Goal: Information Seeking & Learning: Learn about a topic

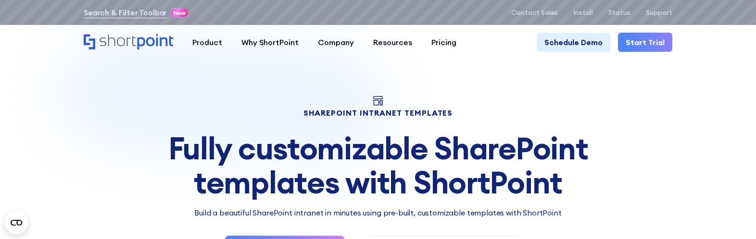
click at [324, 113] on h1 "SHAREPOINT INTRANET TEMPLATES" at bounding box center [378, 113] width 588 height 7
click at [318, 175] on div "Fully customizable SharePoint templates with ShortPoint" at bounding box center [378, 166] width 588 height 68
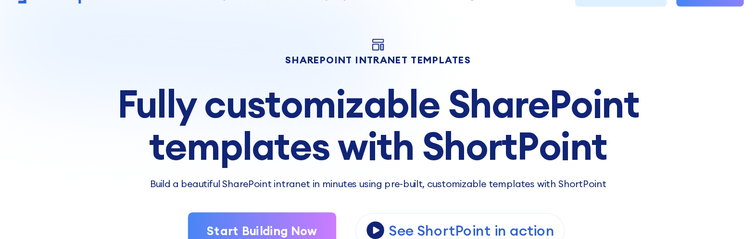
scroll to position [20, 0]
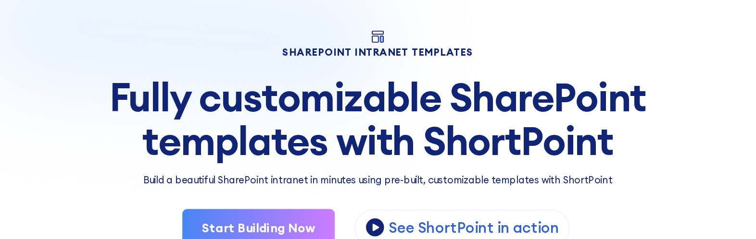
click at [331, 183] on div "SHAREPOINT INTRANET TEMPLATES Fully customizable SharePoint templates with Shor…" at bounding box center [378, 161] width 588 height 170
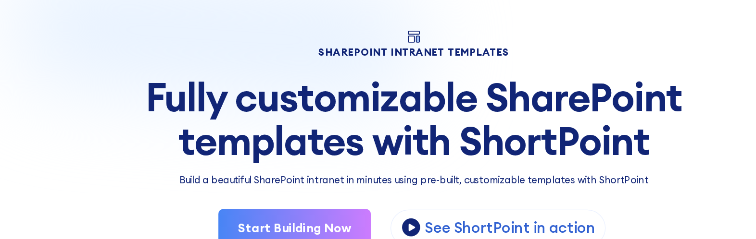
click at [334, 87] on div "SHAREPOINT INTRANET TEMPLATES Fully customizable SharePoint templates with Shor…" at bounding box center [378, 161] width 588 height 170
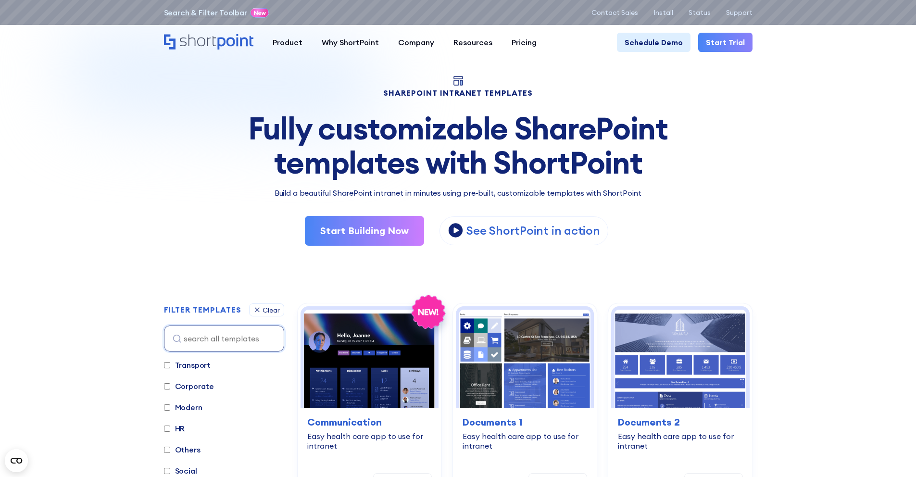
click at [518, 95] on h1 "SHAREPOINT INTRANET TEMPLATES" at bounding box center [458, 92] width 588 height 7
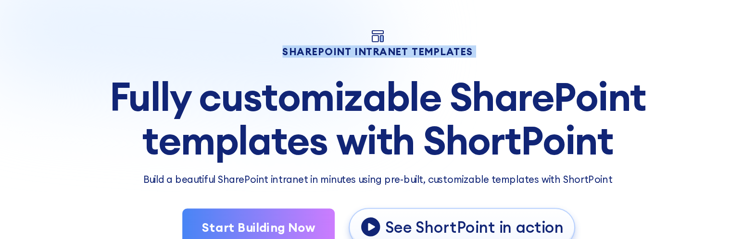
scroll to position [21, 0]
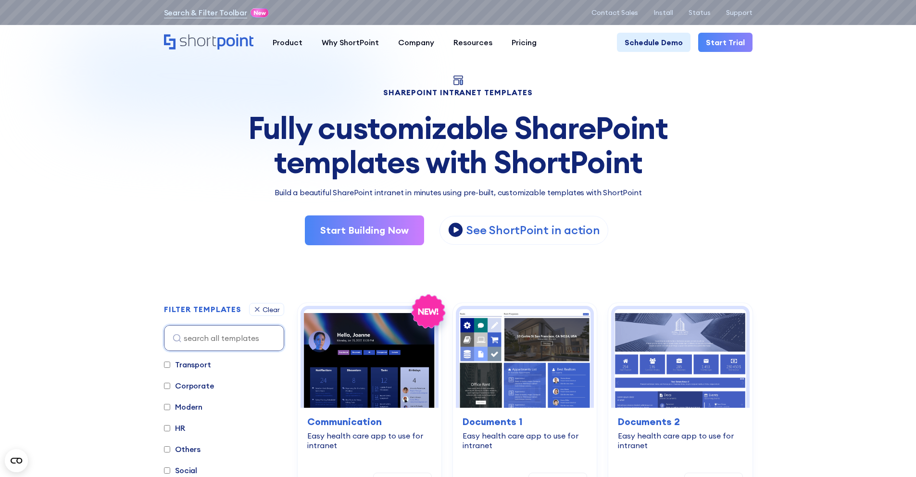
click at [580, 164] on div "Fully customizable SharePoint templates with ShortPoint" at bounding box center [458, 145] width 588 height 68
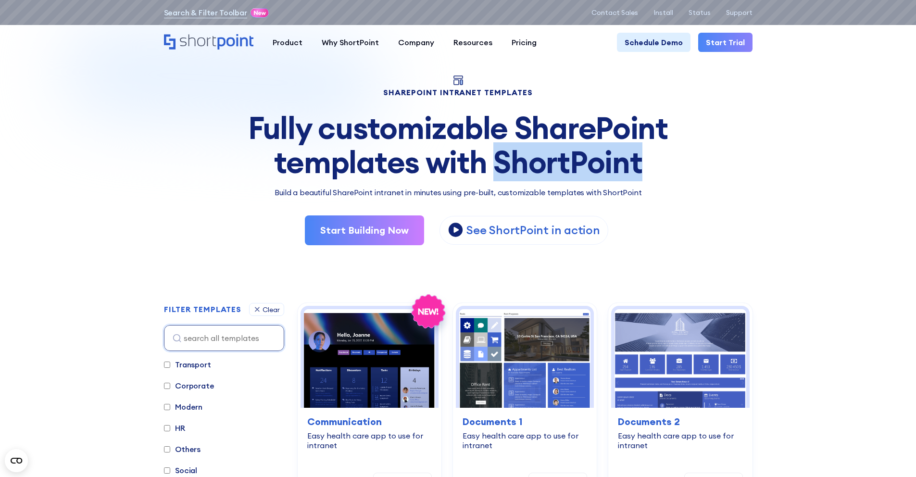
click at [580, 164] on div "Fully customizable SharePoint templates with ShortPoint" at bounding box center [458, 145] width 588 height 68
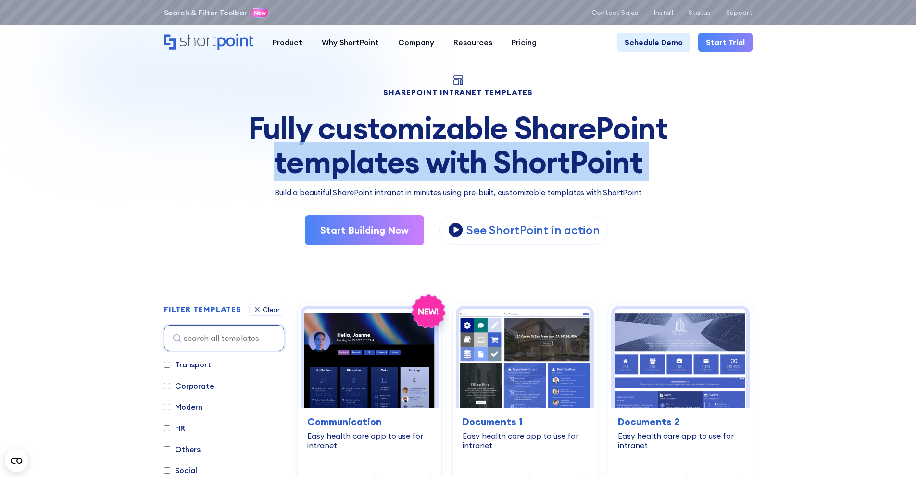
click at [580, 164] on div "Fully customizable SharePoint templates with ShortPoint" at bounding box center [458, 145] width 588 height 68
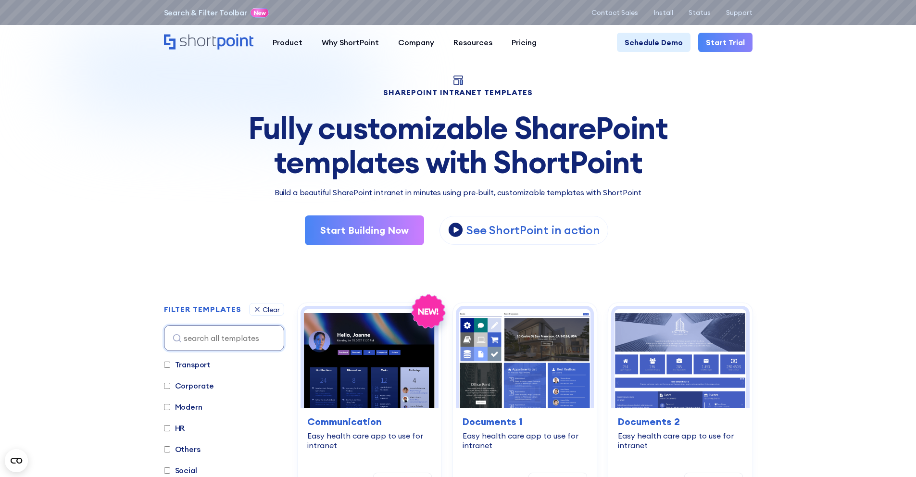
click at [319, 130] on div "Fully customizable SharePoint templates with ShortPoint" at bounding box center [458, 145] width 588 height 68
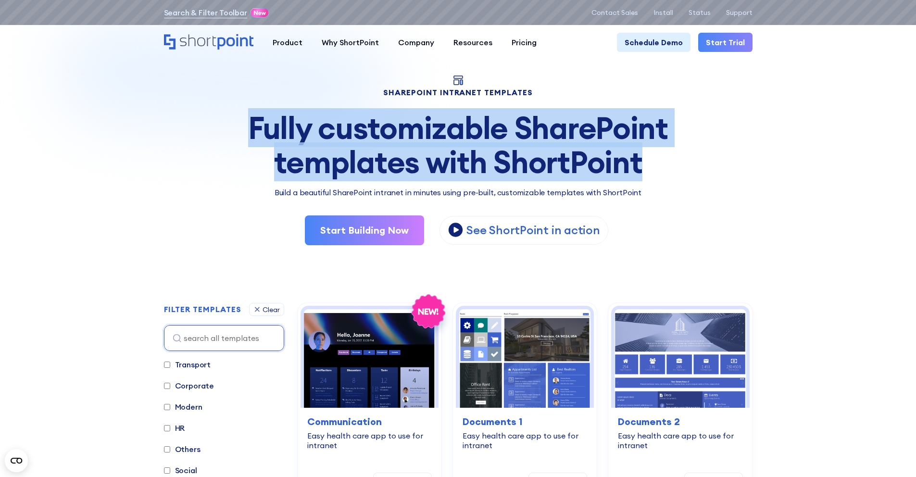
drag, startPoint x: 253, startPoint y: 127, endPoint x: 641, endPoint y: 156, distance: 389.0
click at [641, 157] on div "Fully customizable SharePoint templates with ShortPoint" at bounding box center [458, 145] width 588 height 68
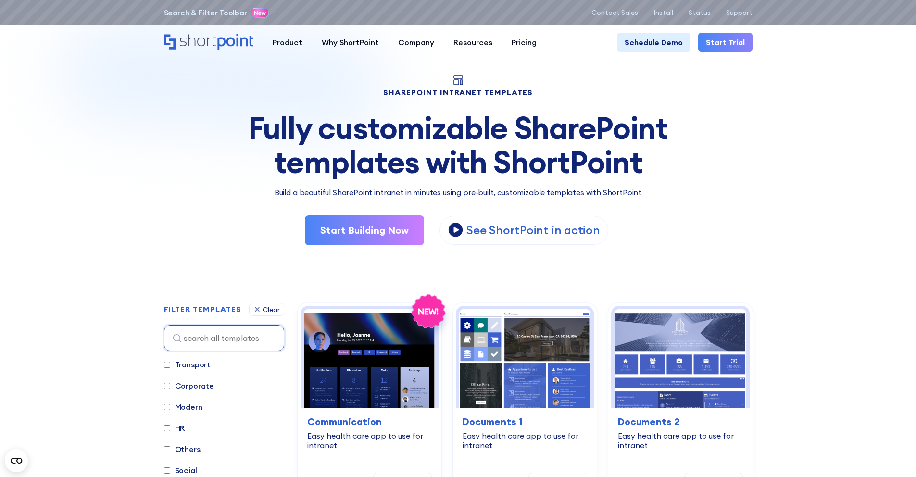
click at [489, 190] on p "Build a beautiful SharePoint intranet in minutes using pre-built, customizable …" at bounding box center [458, 192] width 588 height 12
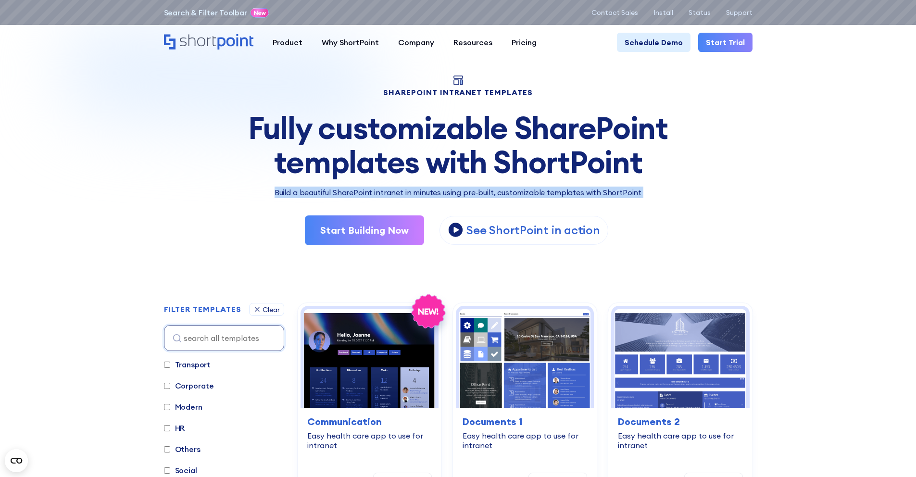
click at [489, 190] on p "Build a beautiful SharePoint intranet in minutes using pre-built, customizable …" at bounding box center [458, 192] width 588 height 12
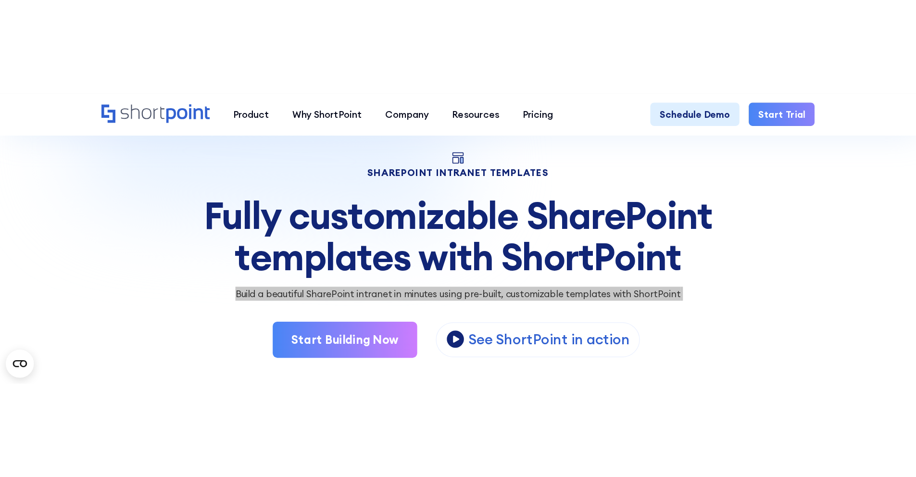
scroll to position [47, 0]
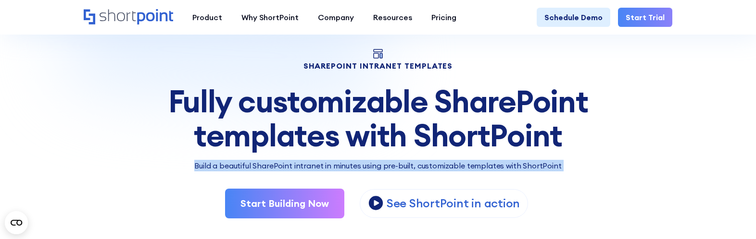
click at [398, 169] on p "Build a beautiful SharePoint intranet in minutes using pre-built, customizable …" at bounding box center [378, 166] width 588 height 12
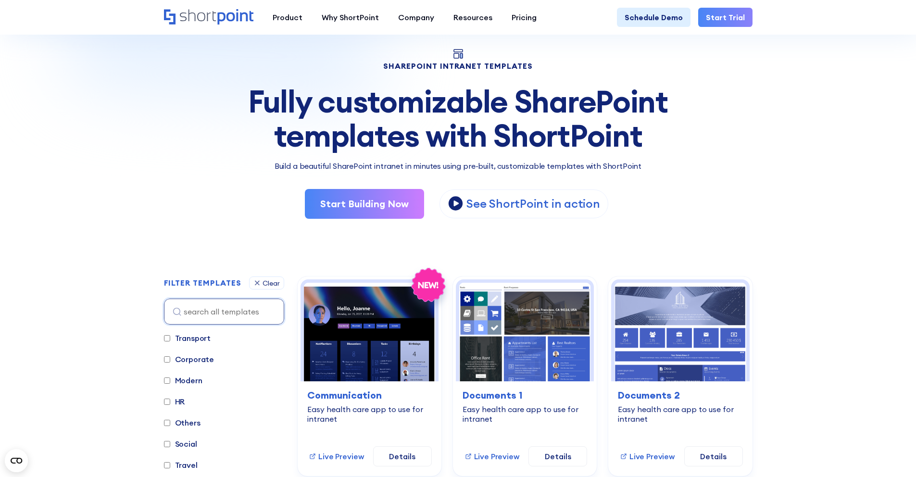
click at [444, 161] on p "Build a beautiful SharePoint intranet in minutes using pre-built, customizable …" at bounding box center [458, 166] width 588 height 12
click at [401, 164] on p "Build a beautiful SharePoint intranet in minutes using pre-built, customizable …" at bounding box center [458, 166] width 588 height 12
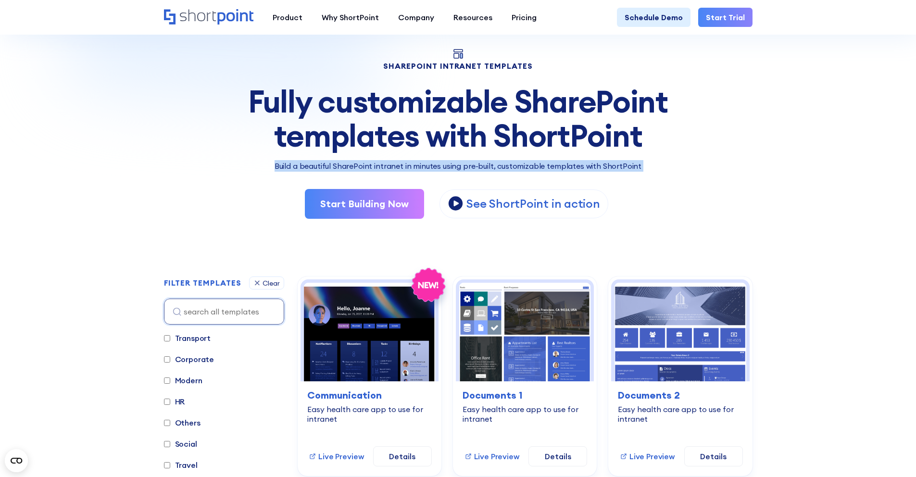
click at [401, 164] on p "Build a beautiful SharePoint intranet in minutes using pre-built, customizable …" at bounding box center [458, 166] width 588 height 12
copy div "Build a beautiful SharePoint intranet in minutes using pre-built, customizable …"
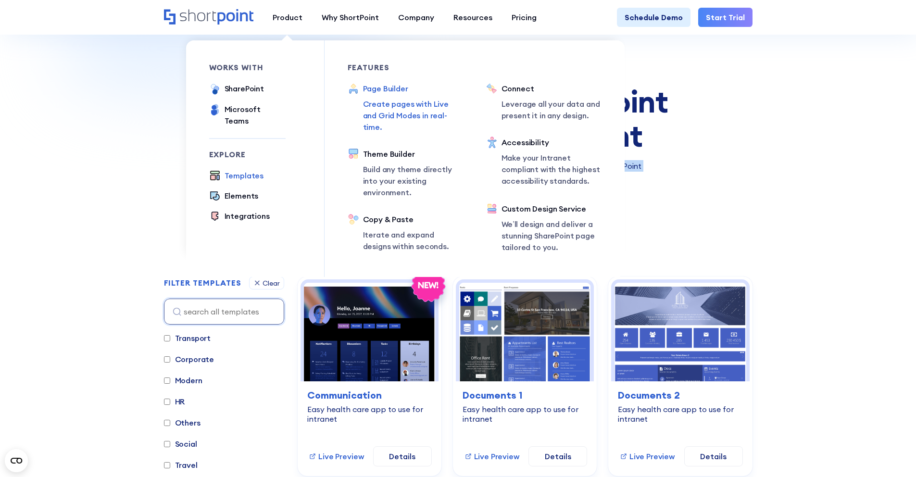
click at [385, 91] on div "Page Builder" at bounding box center [413, 89] width 100 height 12
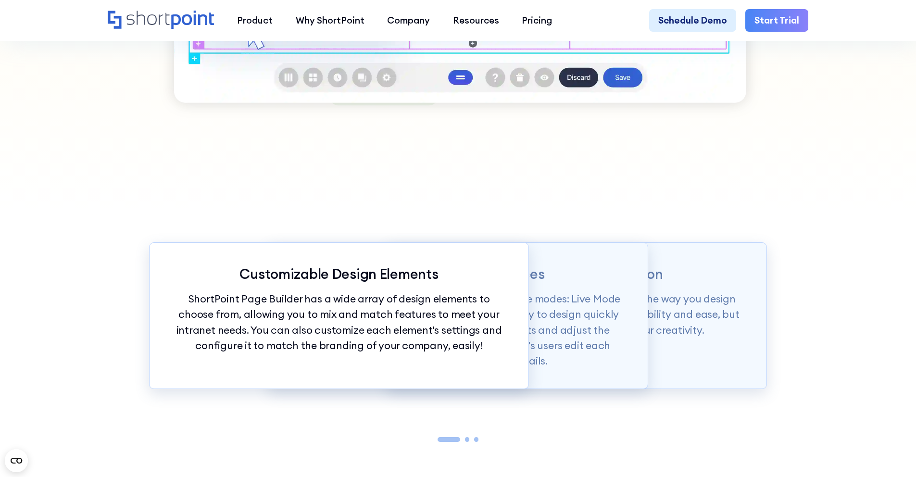
scroll to position [1053, 0]
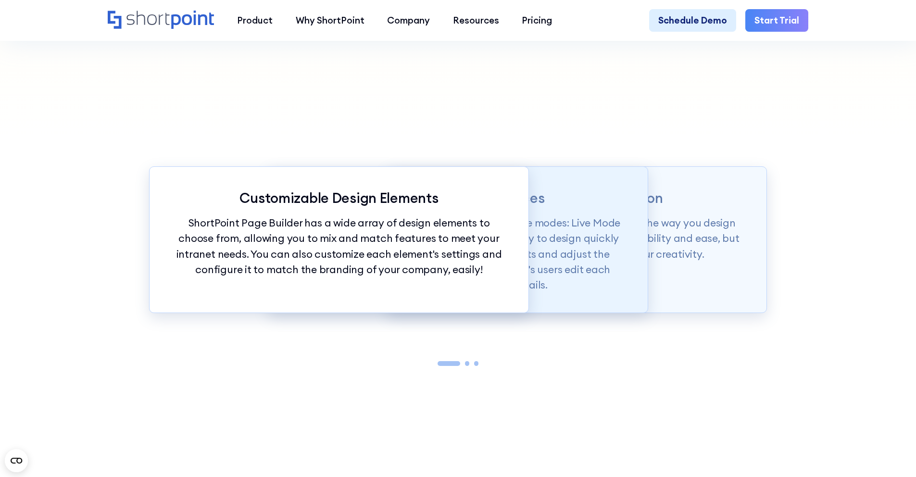
click at [584, 228] on p "Page builder allows users to design in two flexible modes: Live Mode & Grid Mod…" at bounding box center [458, 253] width 334 height 77
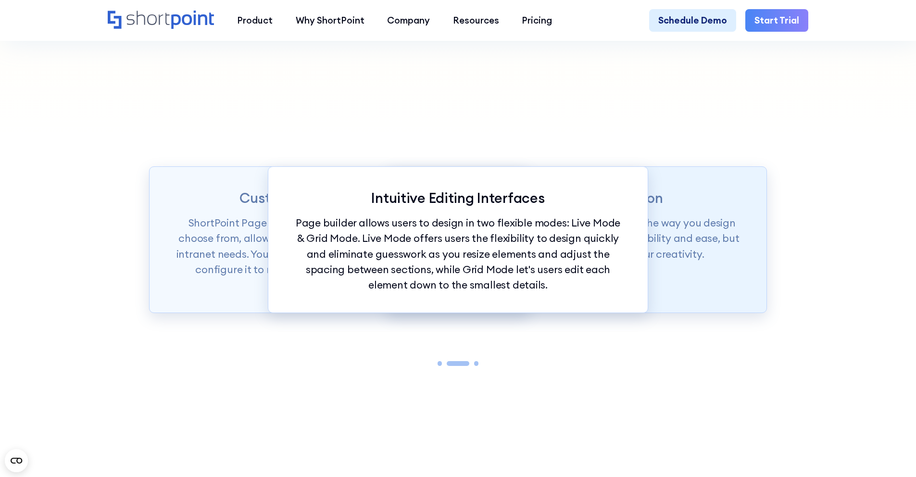
click at [702, 236] on p "ShortPoint Page Builder is truly revolutionizing the way you design your Intran…" at bounding box center [577, 238] width 334 height 46
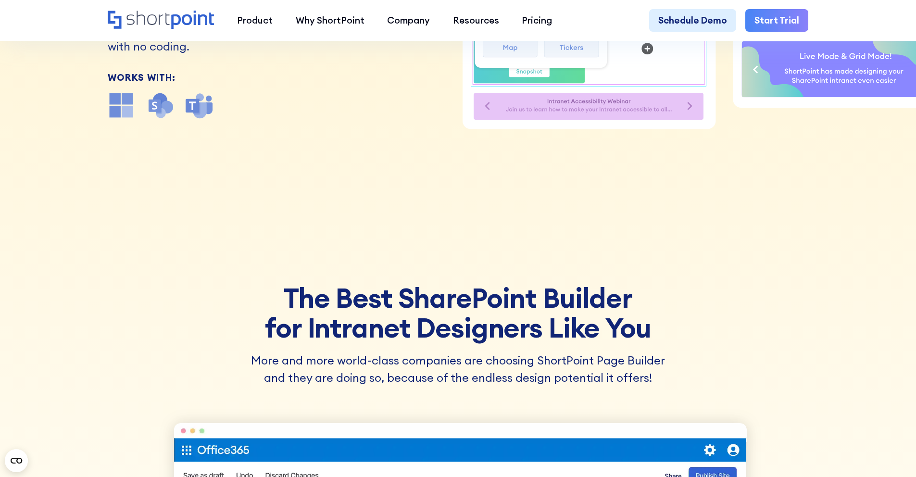
scroll to position [0, 0]
